Goal: Task Accomplishment & Management: Use online tool/utility

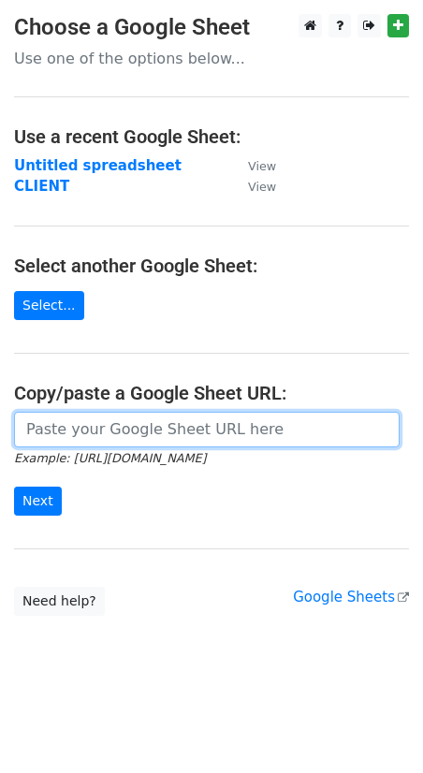
click at [72, 433] on input "url" at bounding box center [207, 430] width 386 height 36
paste input "[URL][DOMAIN_NAME]"
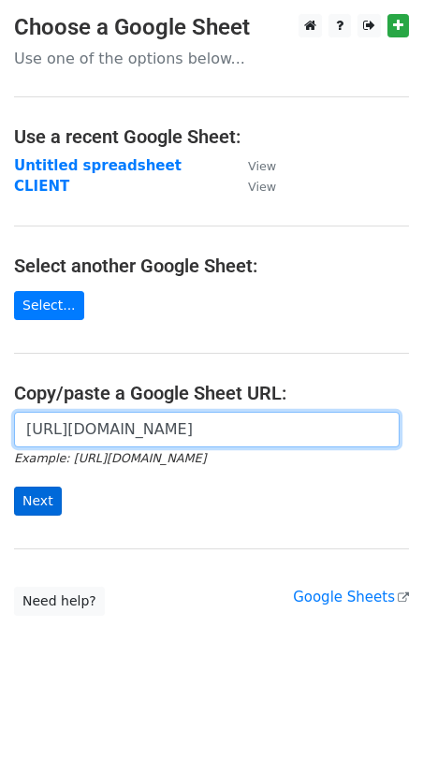
type input "[URL][DOMAIN_NAME]"
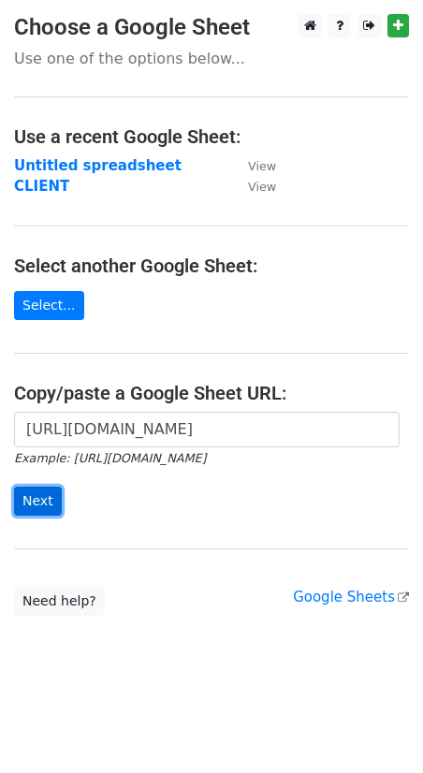
click at [51, 503] on input "Next" at bounding box center [38, 501] width 48 height 29
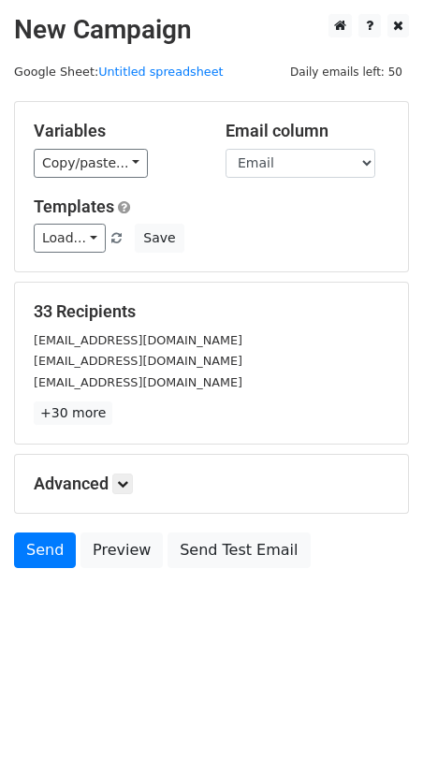
click at [268, 159] on select "COmpany name Email" at bounding box center [301, 163] width 150 height 29
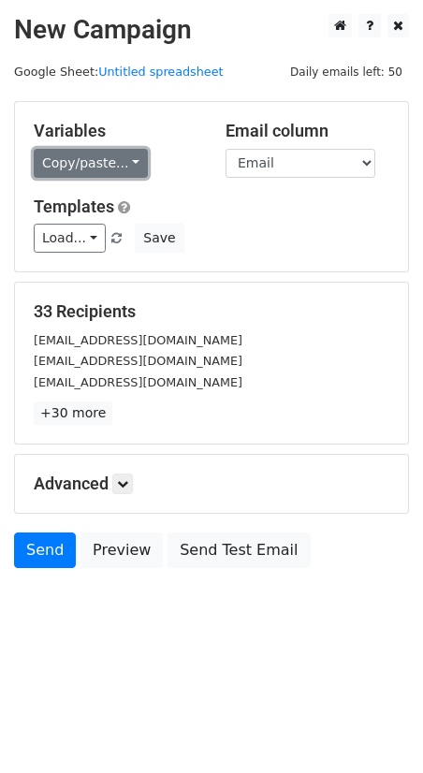
click at [112, 168] on link "Copy/paste..." at bounding box center [91, 163] width 114 height 29
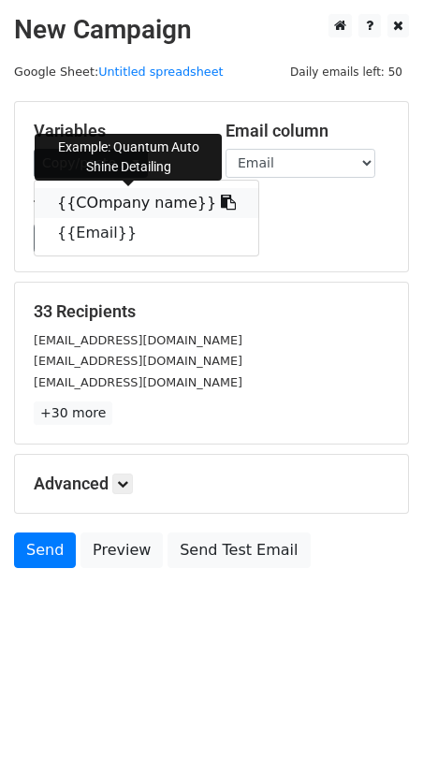
click at [106, 197] on link "{{COmpany name}}" at bounding box center [147, 203] width 224 height 30
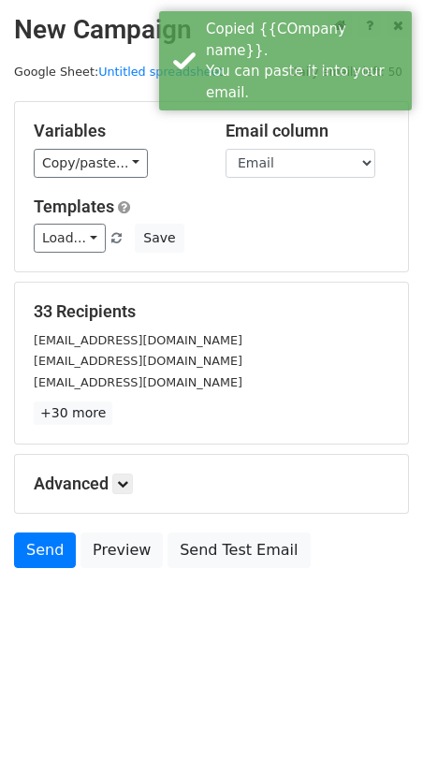
click at [112, 180] on div "Variables Copy/paste... {{COmpany name}} {{Email}} Email column COmpany name Em…" at bounding box center [211, 186] width 393 height 169
click at [113, 178] on div "Variables Copy/paste... {{COmpany name}} {{Email}} Email column COmpany name Em…" at bounding box center [211, 186] width 393 height 169
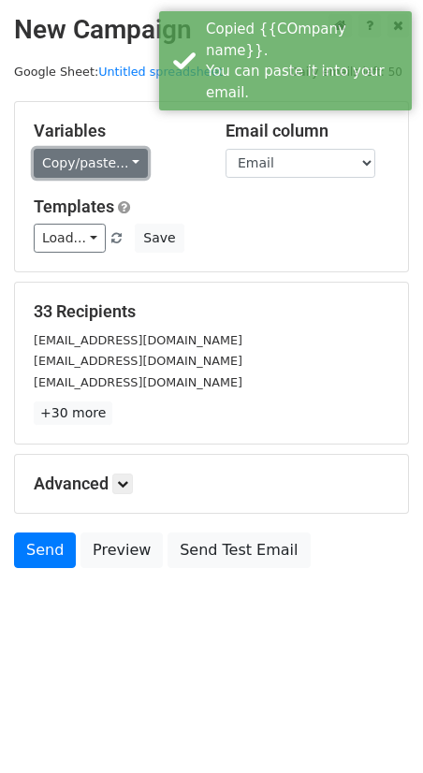
click at [115, 174] on link "Copy/paste..." at bounding box center [91, 163] width 114 height 29
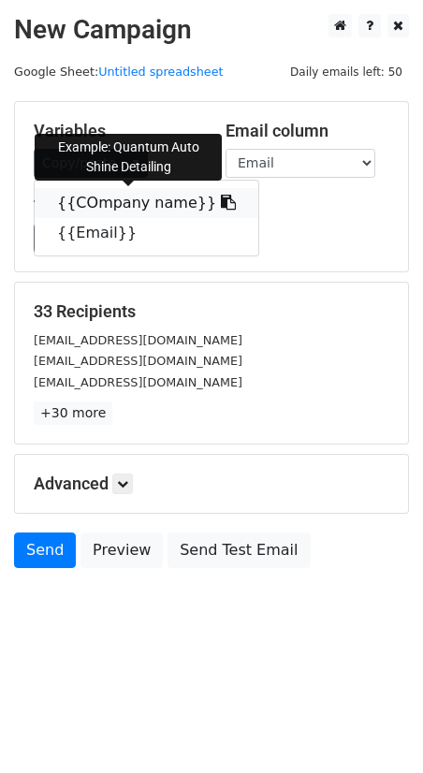
click at [103, 198] on link "{{COmpany name}}" at bounding box center [147, 203] width 224 height 30
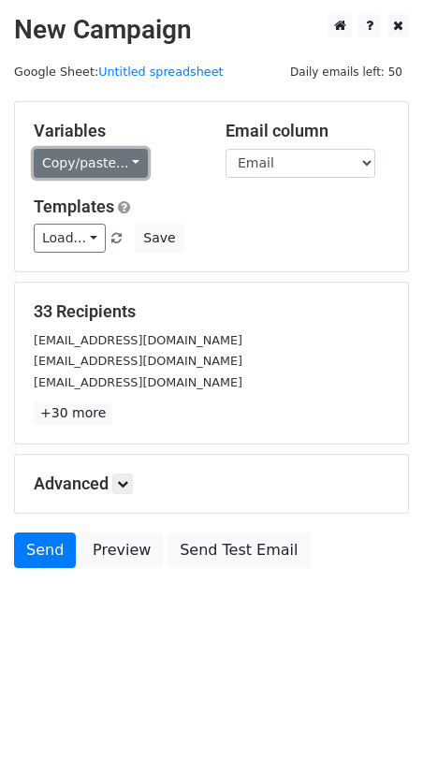
click at [97, 168] on link "Copy/paste..." at bounding box center [91, 163] width 114 height 29
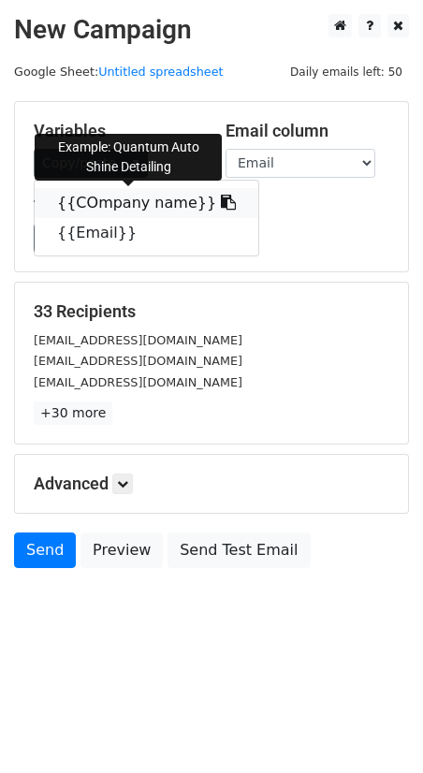
click at [102, 202] on link "{{COmpany name}}" at bounding box center [147, 203] width 224 height 30
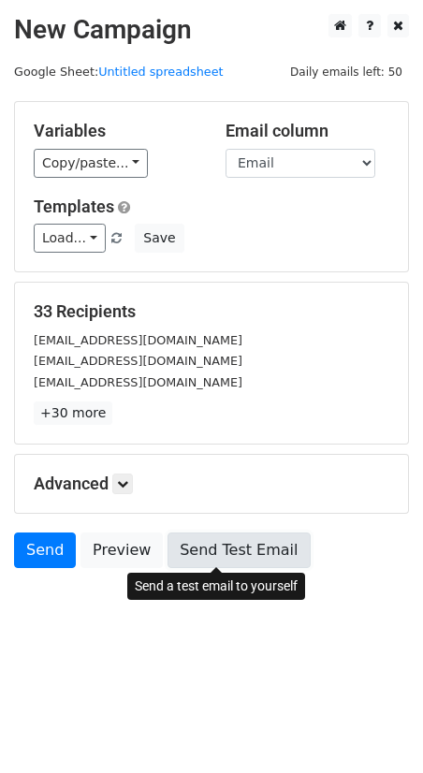
click at [198, 557] on link "Send Test Email" at bounding box center [239, 551] width 142 height 36
